Goal: Book appointment/travel/reservation

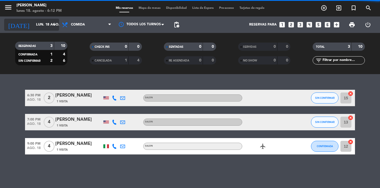
click at [52, 25] on icon "arrow_drop_down" at bounding box center [54, 24] width 7 height 7
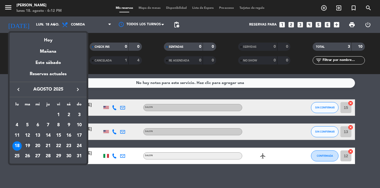
click at [29, 147] on div "19" at bounding box center [27, 145] width 9 height 9
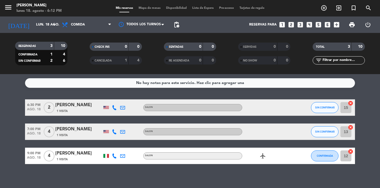
type input "[DATE] ago."
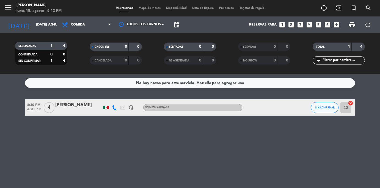
click at [306, 24] on icon "looks_4" at bounding box center [308, 24] width 7 height 7
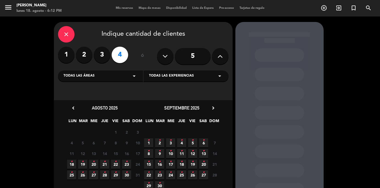
click at [81, 163] on span "19 •" at bounding box center [82, 164] width 9 height 9
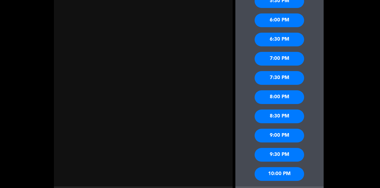
scroll to position [222, 0]
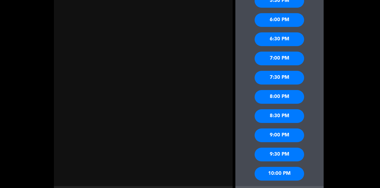
click at [288, 61] on div "7:00 PM" at bounding box center [278, 59] width 49 height 14
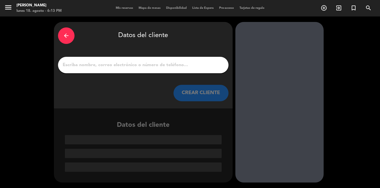
click at [177, 64] on input "1" at bounding box center [143, 65] width 162 height 8
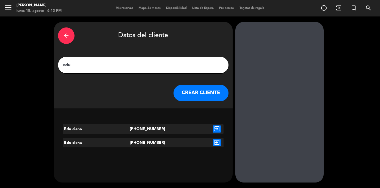
type input "edu"
click at [217, 130] on icon "exit_to_app" at bounding box center [217, 128] width 8 height 7
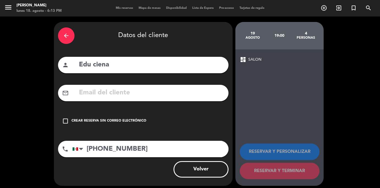
click at [66, 122] on icon "check_box_outline_blank" at bounding box center [65, 121] width 7 height 7
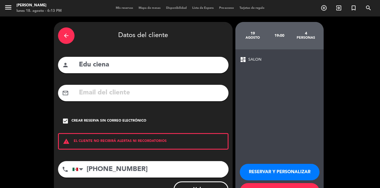
click at [242, 57] on span "dashboard" at bounding box center [242, 59] width 7 height 7
click at [258, 61] on span "SALON" at bounding box center [254, 60] width 13 height 6
click at [259, 174] on button "RESERVAR Y PERSONALIZAR" at bounding box center [279, 172] width 80 height 16
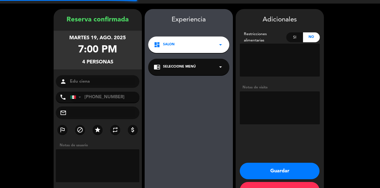
scroll to position [22, 0]
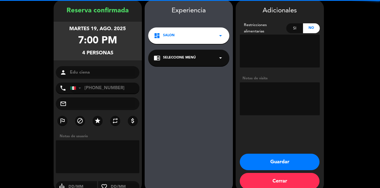
click at [177, 36] on div "dashboard SALON arrow_drop_down" at bounding box center [188, 35] width 81 height 16
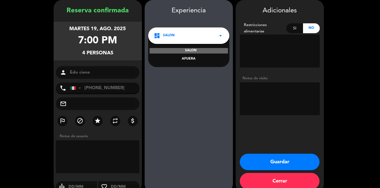
click at [174, 78] on div "Experiencia dashboard SALON arrow_drop_down SALON AFUERA chrome_reader_mode Sel…" at bounding box center [188, 101] width 88 height 192
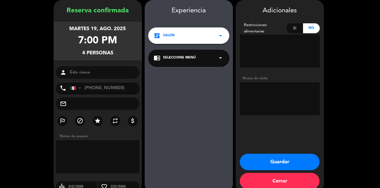
click at [271, 54] on textarea at bounding box center [279, 51] width 80 height 33
click at [253, 94] on textarea at bounding box center [279, 98] width 80 height 33
click at [197, 37] on div "dashboard SALON arrow_drop_down" at bounding box center [188, 35] width 81 height 16
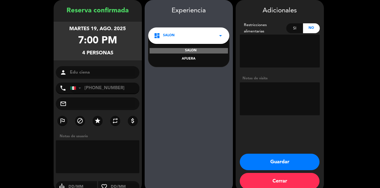
click at [177, 91] on div "Experiencia dashboard SALON arrow_drop_down SALON AFUERA chrome_reader_mode Sel…" at bounding box center [188, 101] width 88 height 192
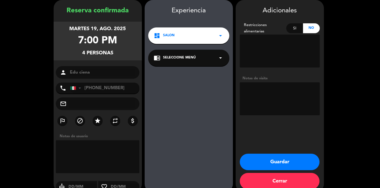
scroll to position [25, 0]
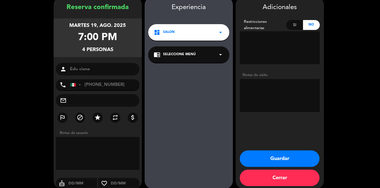
click at [115, 140] on textarea at bounding box center [98, 153] width 84 height 33
click at [108, 145] on textarea at bounding box center [98, 153] width 84 height 33
type textarea "ME PIDIO BARRA"
click at [263, 160] on button "Guardar" at bounding box center [279, 158] width 80 height 16
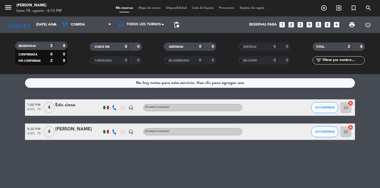
click at [342, 109] on input "13" at bounding box center [345, 107] width 11 height 11
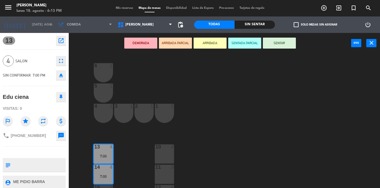
click at [110, 115] on div "4 1" at bounding box center [103, 113] width 19 height 19
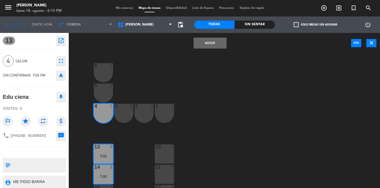
click at [124, 116] on div "3 1" at bounding box center [123, 113] width 19 height 19
click at [148, 116] on div "2 1" at bounding box center [143, 113] width 19 height 19
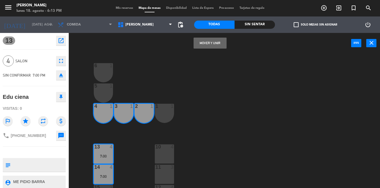
click at [172, 114] on div "1 1" at bounding box center [164, 113] width 19 height 19
click at [207, 42] on button "Mover y Unir" at bounding box center [209, 43] width 33 height 11
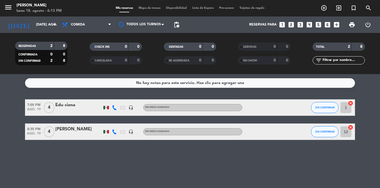
click at [306, 106] on div at bounding box center [298, 107] width 15 height 16
click at [232, 104] on div "Sin menú asignado" at bounding box center [192, 107] width 99 height 7
click at [54, 105] on div "4" at bounding box center [49, 107] width 13 height 16
click at [61, 106] on div "Edu ciena" at bounding box center [78, 105] width 47 height 7
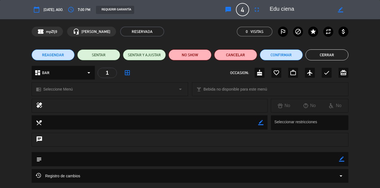
scroll to position [47, 0]
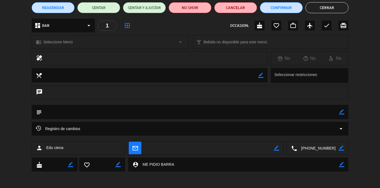
click at [92, 111] on textarea at bounding box center [190, 112] width 297 height 14
click at [58, 112] on textarea at bounding box center [190, 112] width 297 height 14
drag, startPoint x: 35, startPoint y: 113, endPoint x: 41, endPoint y: 113, distance: 5.5
click at [36, 113] on div "subject border_color" at bounding box center [190, 112] width 316 height 14
click at [41, 113] on icon "subject" at bounding box center [39, 112] width 6 height 6
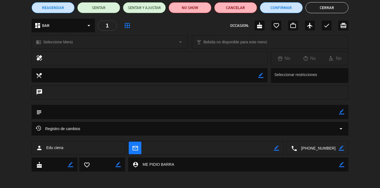
click at [41, 113] on icon "subject" at bounding box center [39, 112] width 6 height 6
click at [342, 113] on icon "border_color" at bounding box center [341, 111] width 5 height 5
type textarea "PIDIO BARRA"
click at [378, 38] on div "chrome_reader_mode Seleccione Menú arrow_drop_down local_bar Bebida no disponib…" at bounding box center [190, 45] width 380 height 14
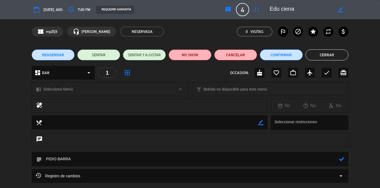
click at [1, 46] on div "REAGENDAR SENTAR SENTAR Y AJUSTAR NO SHOW Cancelar Confirmar Cerrar" at bounding box center [190, 55] width 380 height 22
click at [279, 57] on button "Confirmar" at bounding box center [281, 54] width 43 height 11
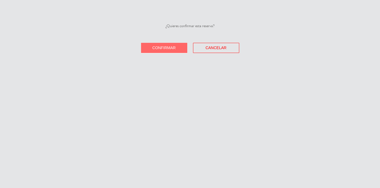
click at [177, 46] on button "Confirmar" at bounding box center [164, 48] width 46 height 10
